Goal: Information Seeking & Learning: Learn about a topic

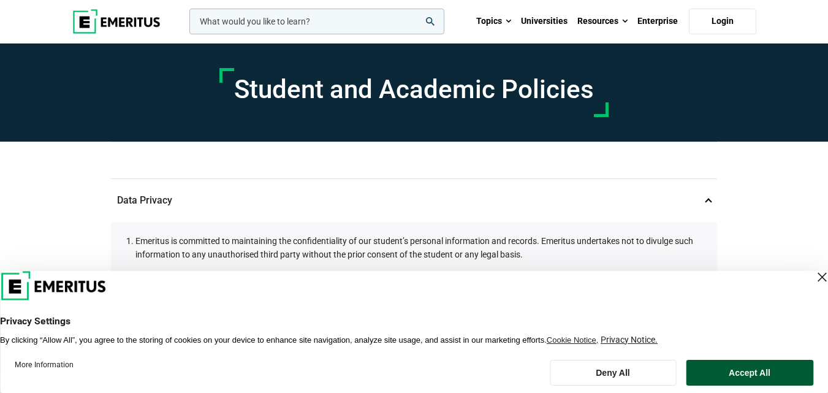
click at [745, 374] on button "Accept All" at bounding box center [749, 373] width 127 height 26
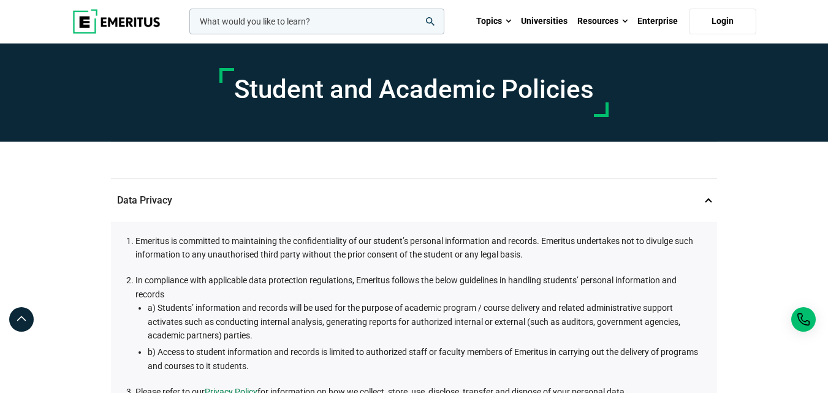
click at [682, 264] on ol "Emeritus is committed to maintaining the confidentiality of our student’s perso…" at bounding box center [416, 316] width 575 height 165
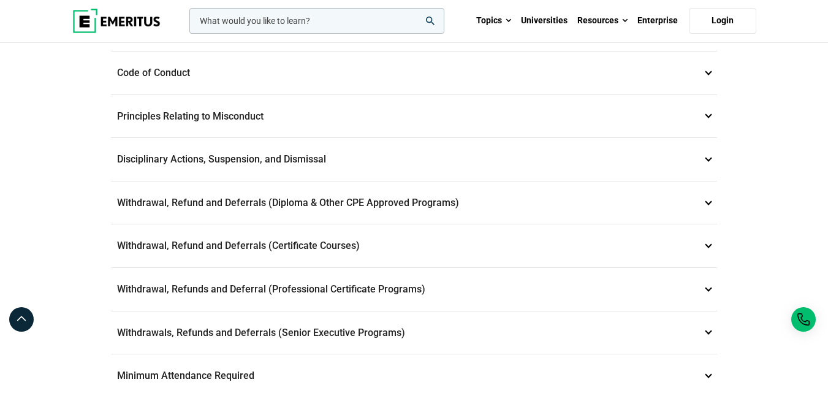
scroll to position [417, 0]
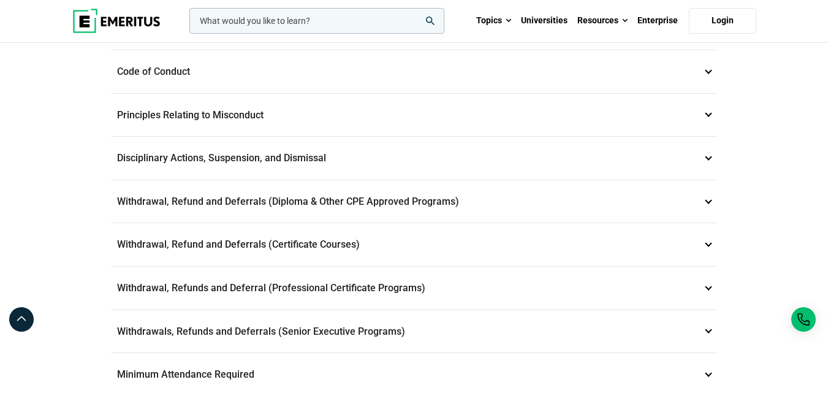
click at [682, 264] on p "Withdrawal, Refund and Deferrals (Certificate Courses) 7" at bounding box center [414, 244] width 606 height 43
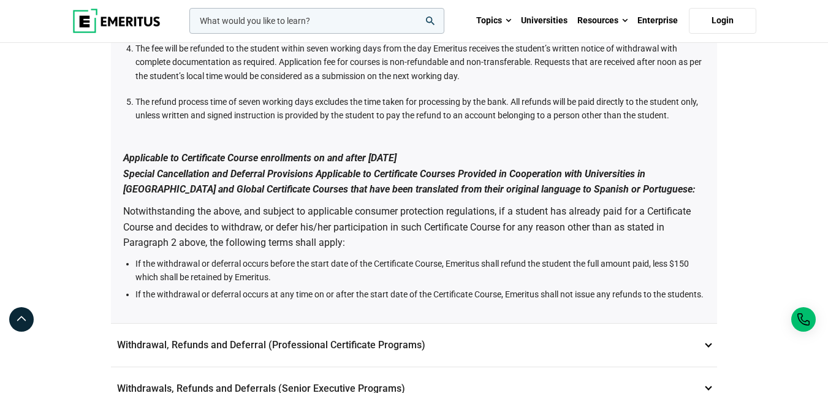
scroll to position [1005, 0]
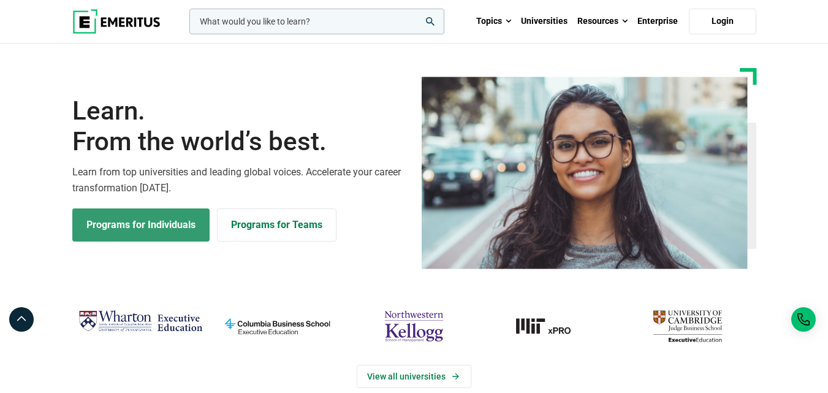
click at [157, 221] on link "Programs for Individuals" at bounding box center [140, 224] width 137 height 33
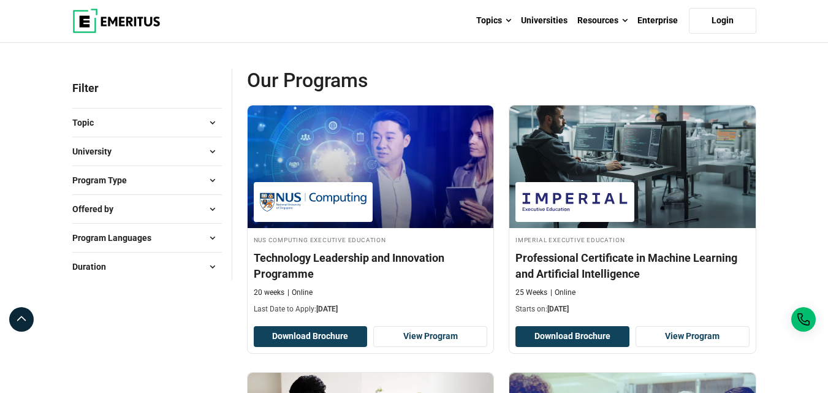
scroll to position [126, 0]
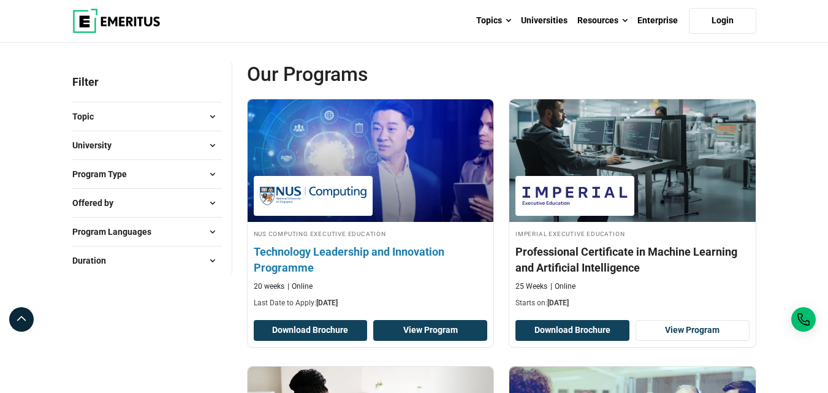
click at [409, 330] on link "View Program" at bounding box center [430, 330] width 114 height 21
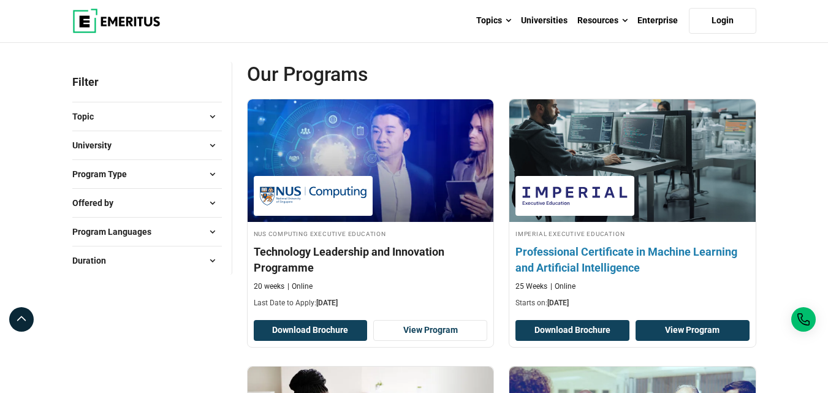
click at [711, 326] on link "View Program" at bounding box center [692, 330] width 114 height 21
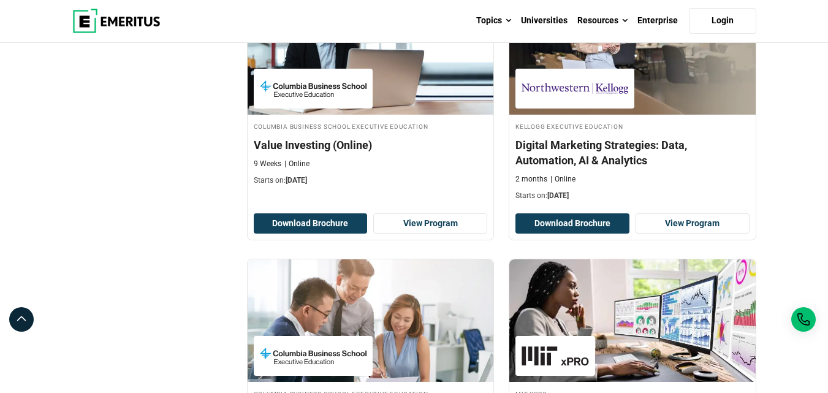
scroll to position [1266, 0]
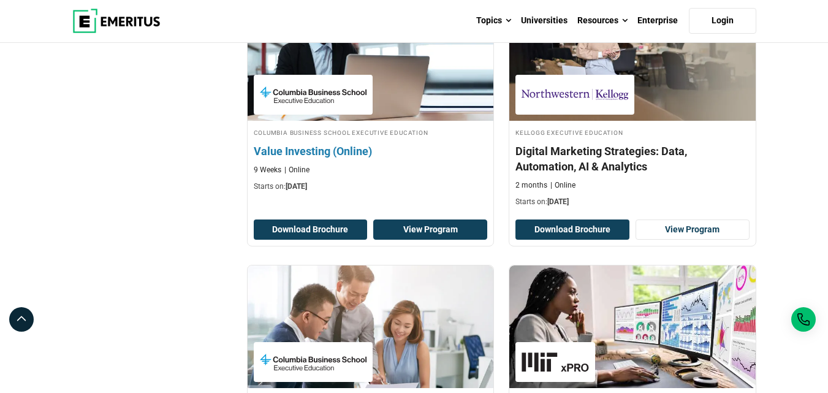
click at [461, 229] on link "View Program" at bounding box center [430, 229] width 114 height 21
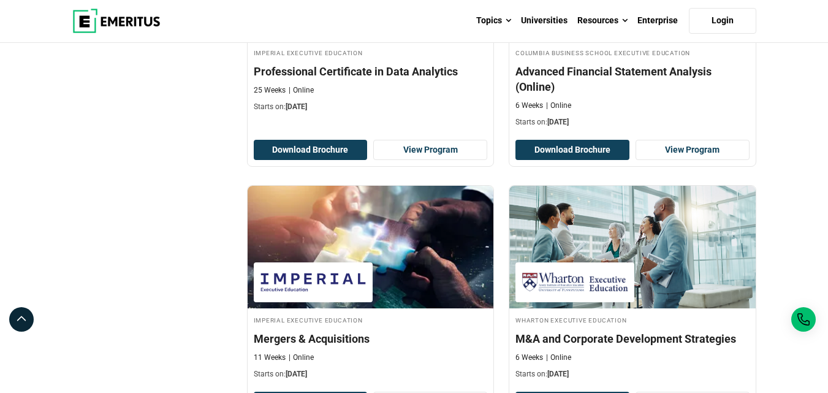
scroll to position [2118, 0]
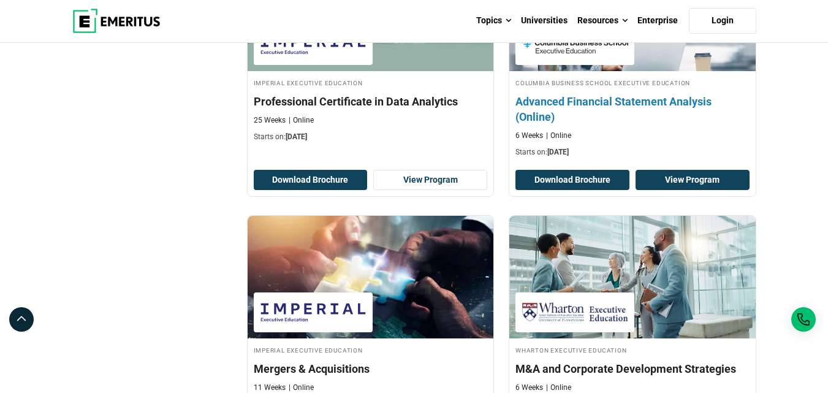
click at [726, 175] on link "View Program" at bounding box center [692, 180] width 114 height 21
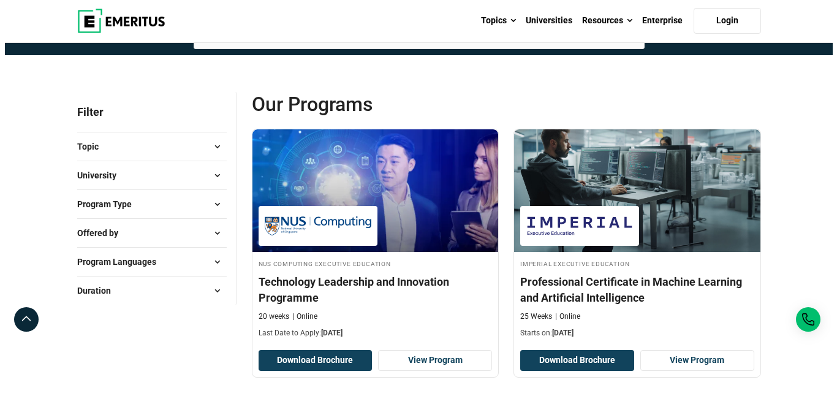
scroll to position [0, 0]
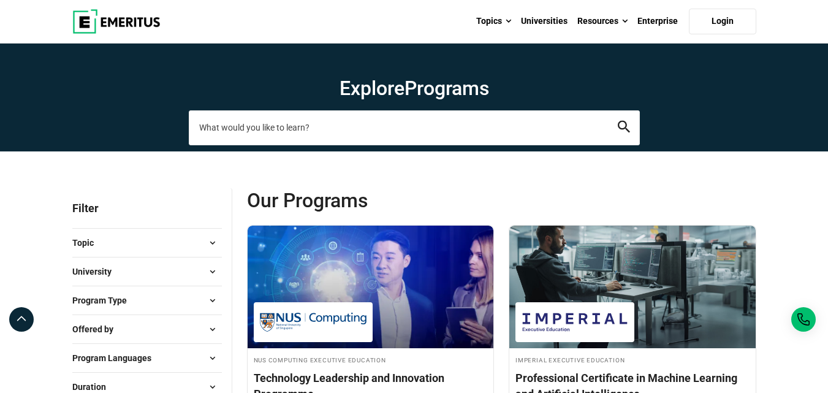
click at [433, 127] on input "search-page" at bounding box center [414, 127] width 451 height 34
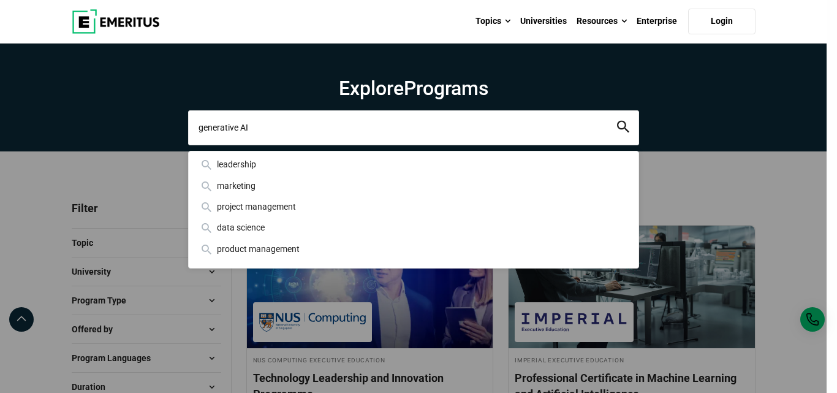
type input "generative AI"
click at [617, 121] on button "search" at bounding box center [623, 128] width 12 height 14
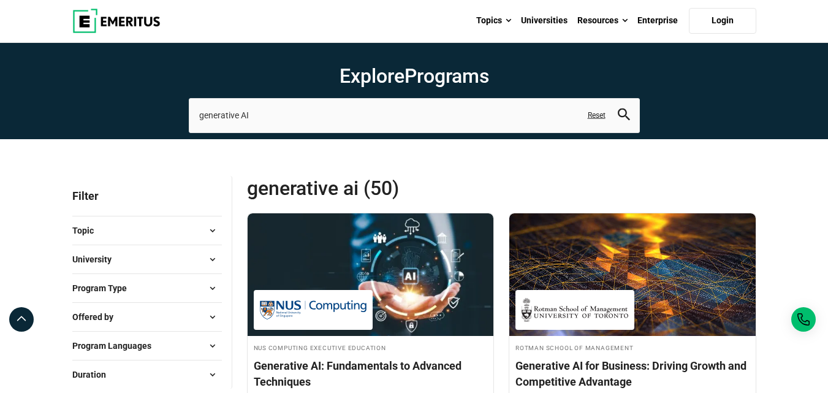
scroll to position [73, 0]
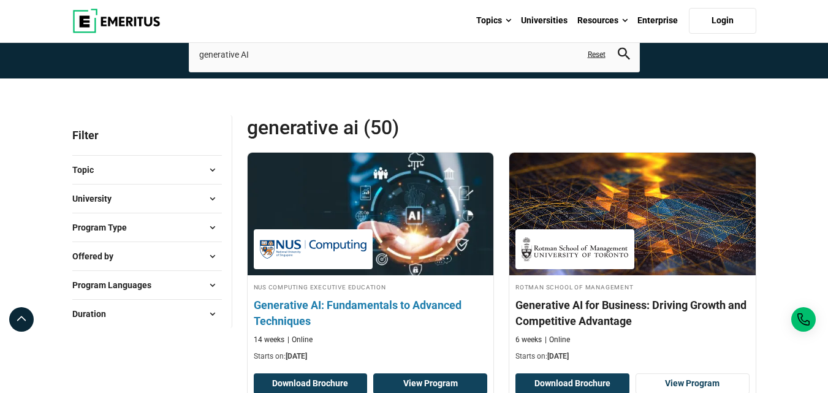
click at [427, 383] on link "View Program" at bounding box center [430, 383] width 114 height 21
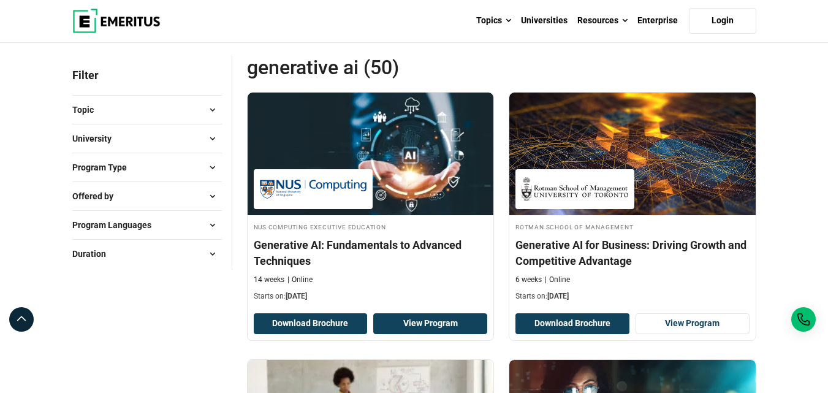
scroll to position [2786, 0]
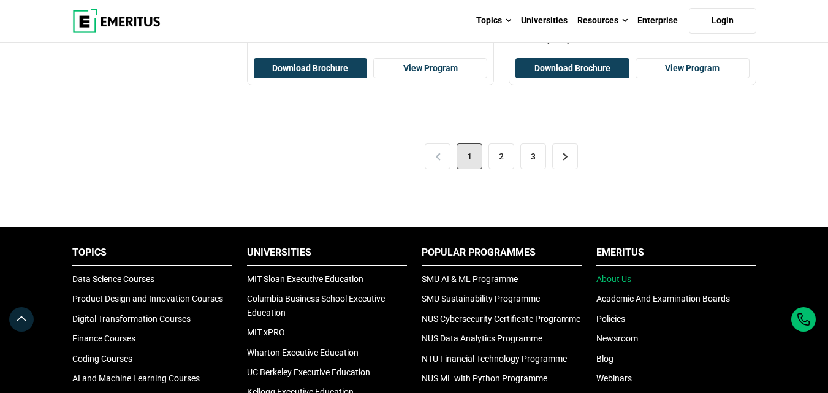
click at [616, 275] on link "About Us" at bounding box center [613, 279] width 35 height 10
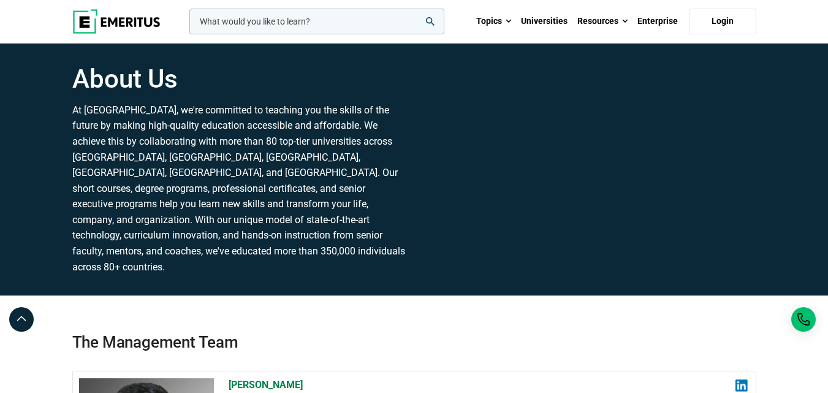
click at [408, 9] on input "woocommerce-product-search-field-0" at bounding box center [316, 22] width 255 height 26
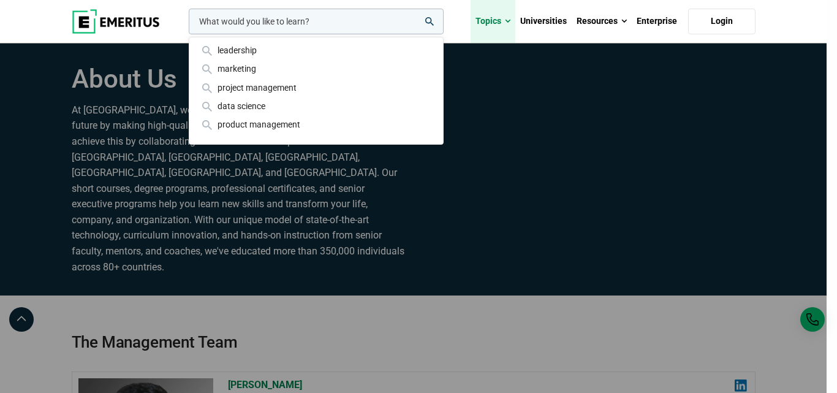
click at [488, 16] on link "Topics" at bounding box center [493, 21] width 45 height 43
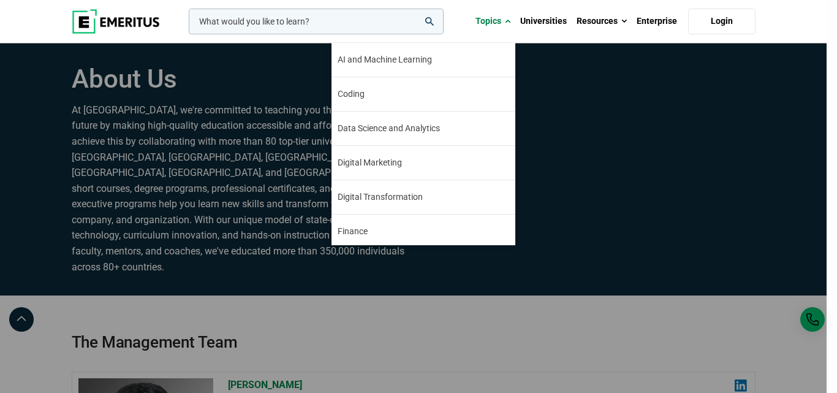
scroll to position [4, 0]
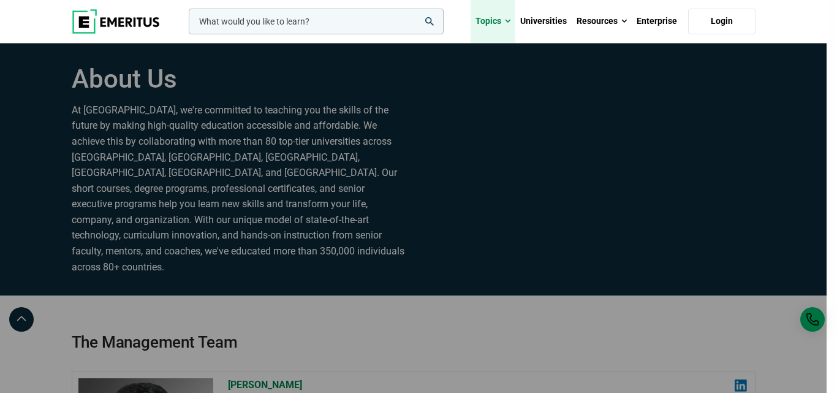
click at [490, 18] on link "Topics" at bounding box center [493, 21] width 45 height 43
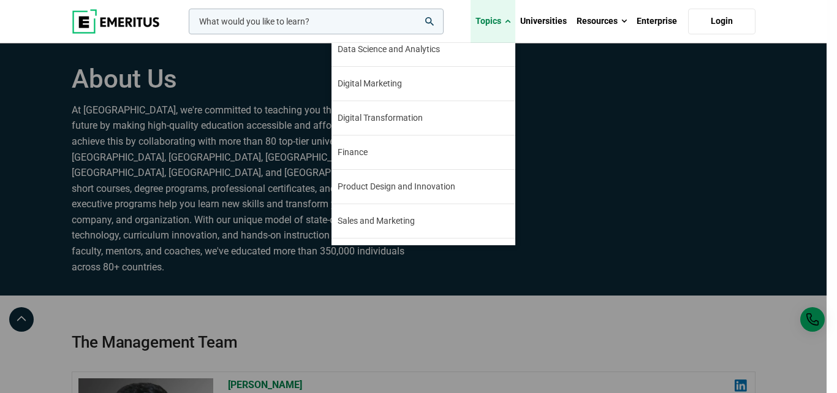
scroll to position [140, 0]
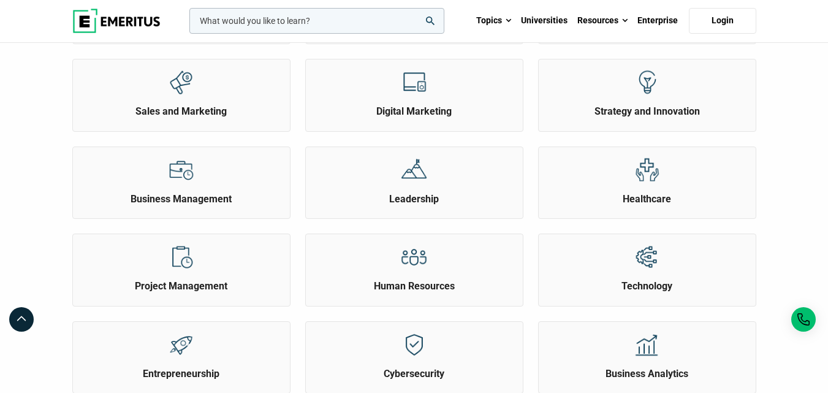
scroll to position [487, 0]
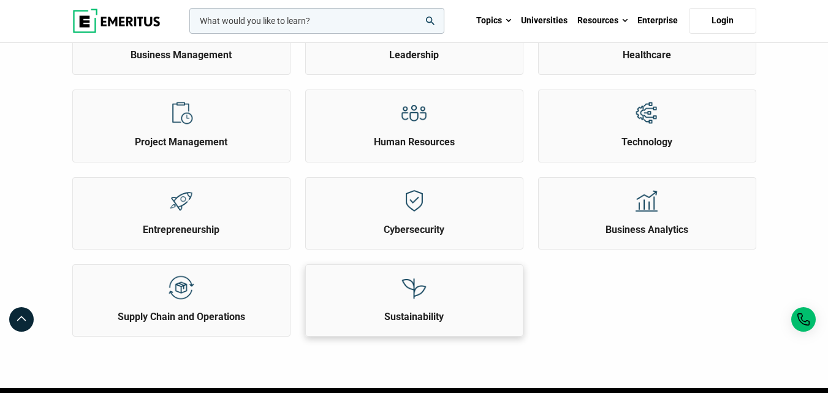
click at [408, 292] on img at bounding box center [414, 288] width 28 height 28
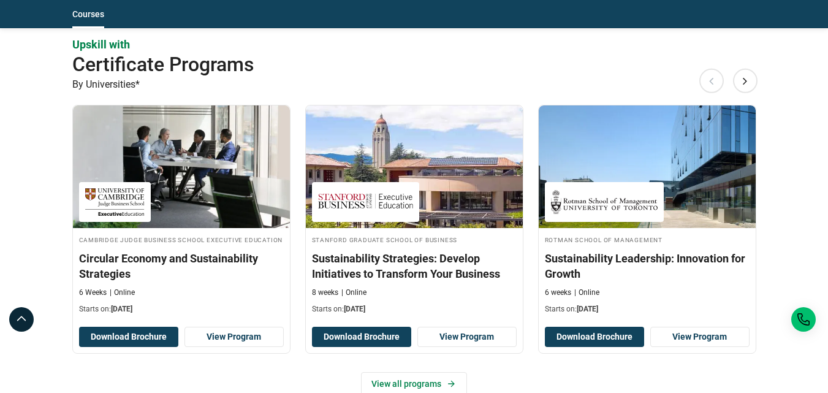
scroll to position [588, 0]
